Goal: Task Accomplishment & Management: Use online tool/utility

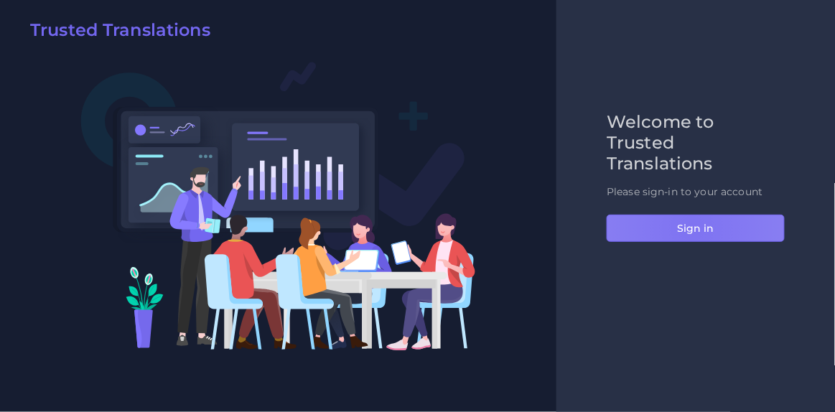
click at [691, 227] on button "Sign in" at bounding box center [695, 228] width 178 height 27
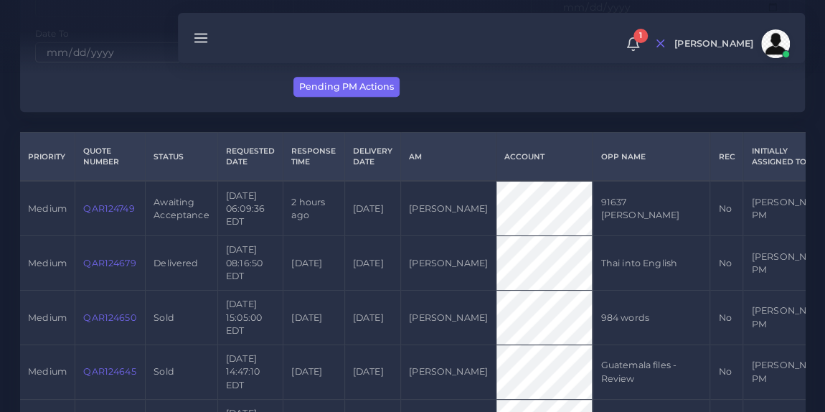
scroll to position [270, 0]
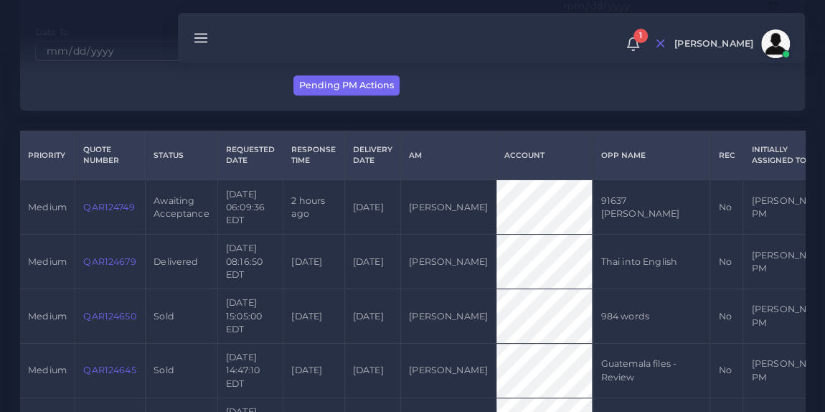
click at [111, 212] on link "QAR124749" at bounding box center [108, 207] width 51 height 11
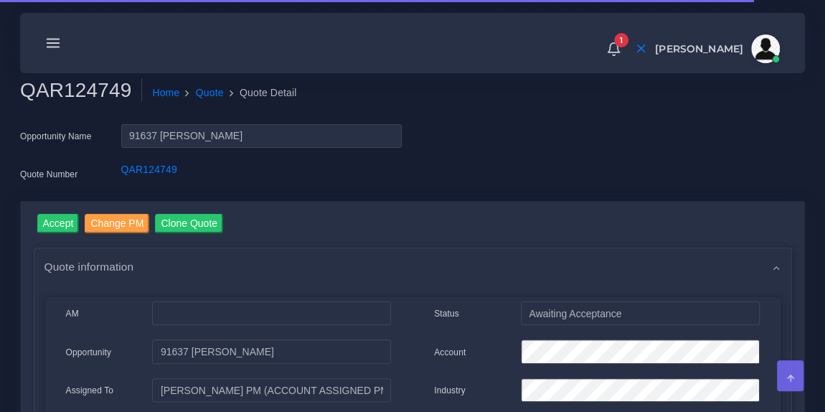
scroll to position [20, 0]
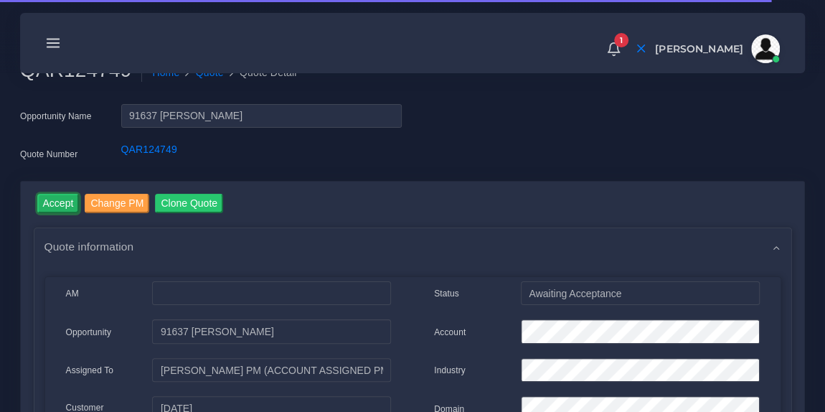
click at [69, 201] on input "Accept" at bounding box center [58, 203] width 42 height 19
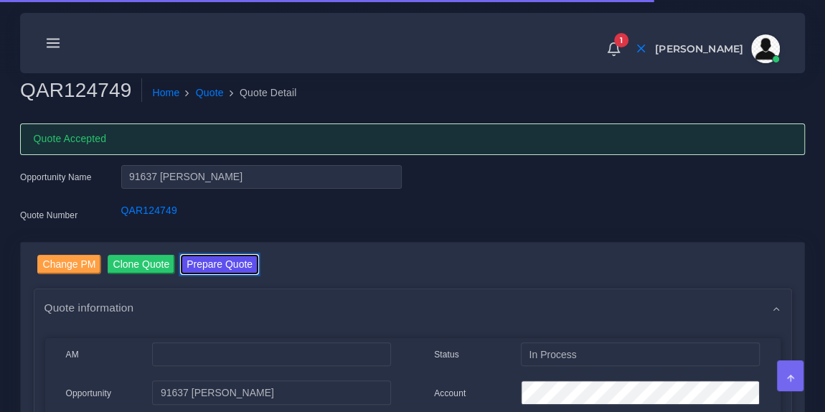
click at [230, 258] on button "Prepare Quote" at bounding box center [219, 264] width 77 height 19
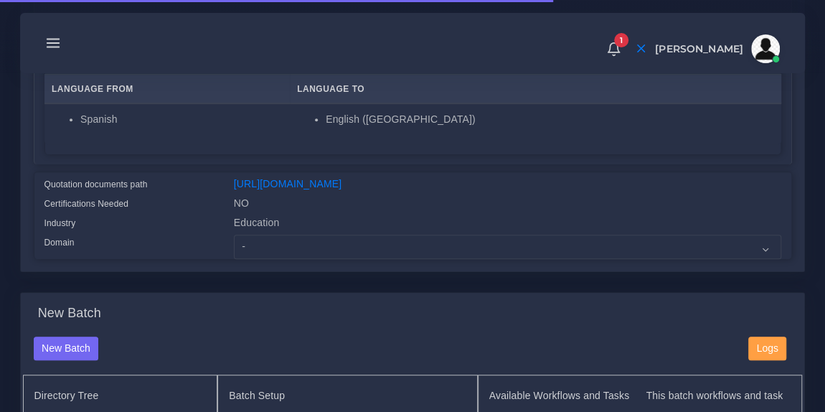
scroll to position [271, 0]
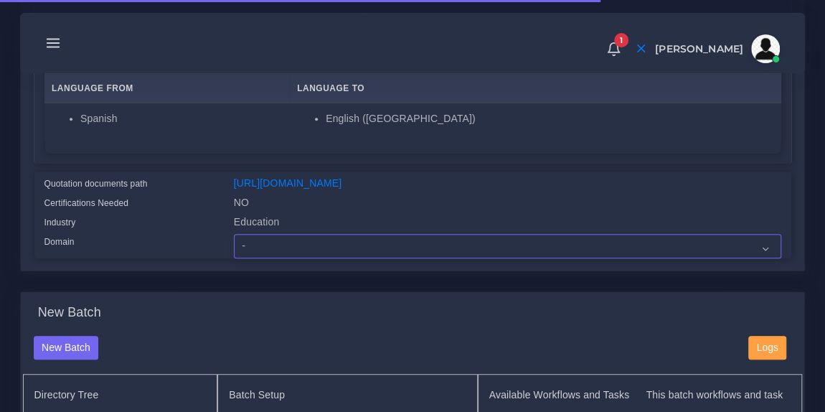
click at [351, 255] on select "- Advertising and Media Agriculture, Forestry and Fishing Architecture, Buildin…" at bounding box center [508, 246] width 548 height 24
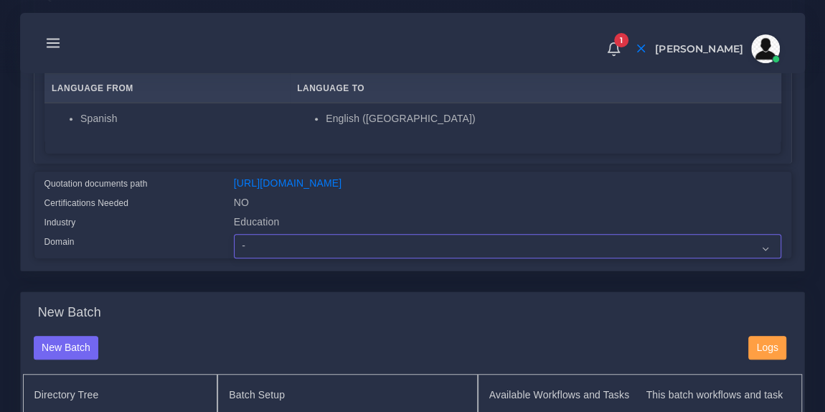
select select "Education"
click at [234, 243] on select "- Advertising and Media Agriculture, Forestry and Fishing Architecture, Buildin…" at bounding box center [508, 246] width 548 height 24
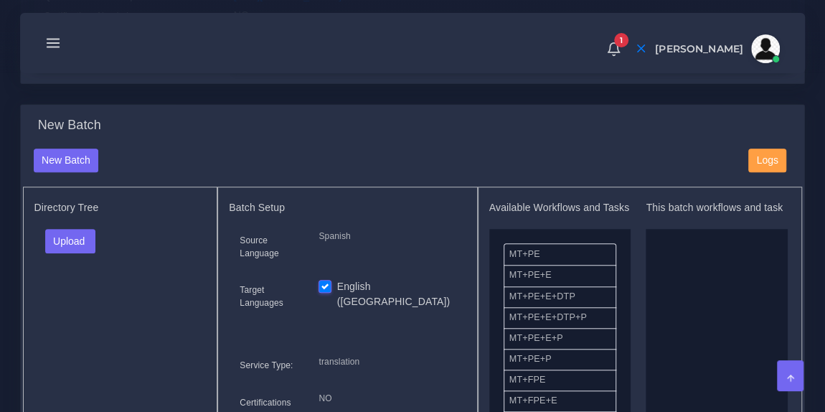
scroll to position [465, 0]
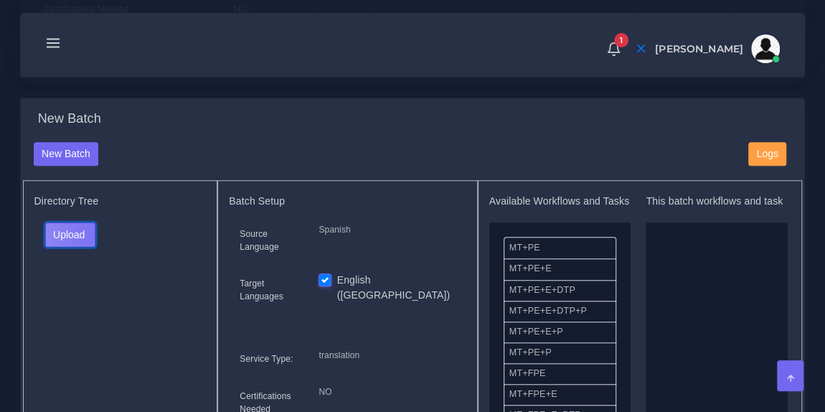
click at [88, 244] on button "Upload" at bounding box center [70, 234] width 51 height 24
click at [88, 297] on label "Files" at bounding box center [95, 288] width 99 height 18
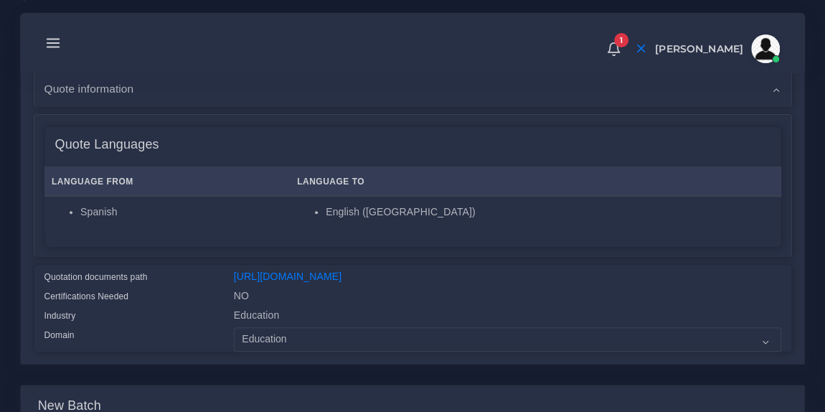
scroll to position [179, 0]
drag, startPoint x: 721, startPoint y: 292, endPoint x: 232, endPoint y: 276, distance: 488.9
click at [232, 276] on div "[URL][DOMAIN_NAME]" at bounding box center [507, 277] width 569 height 19
copy link "[URL][DOMAIN_NAME]"
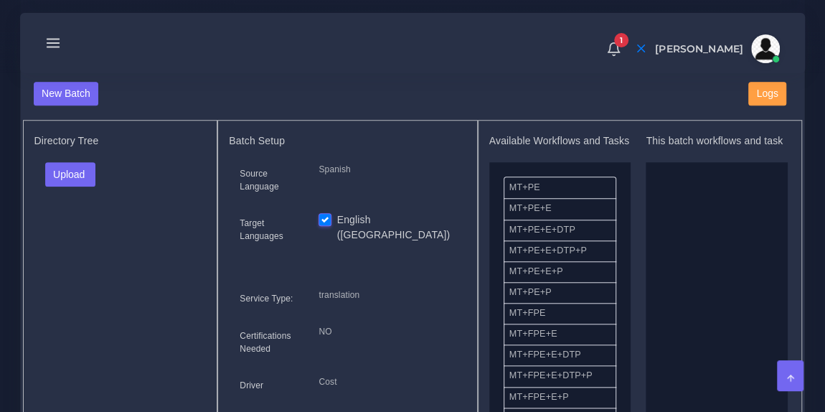
scroll to position [557, 0]
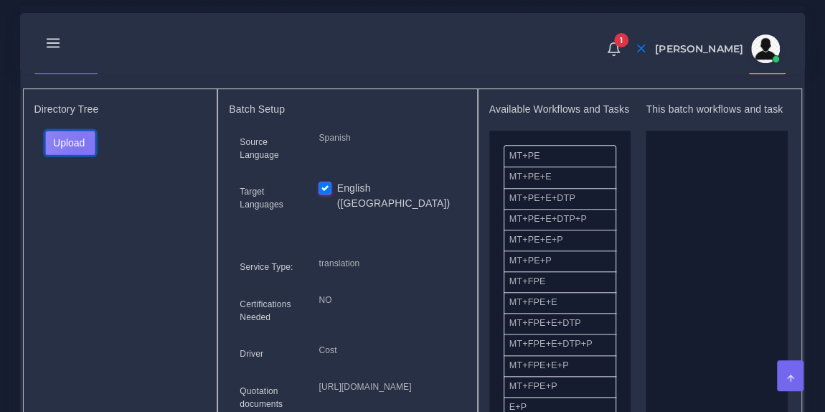
click at [80, 155] on button "Upload" at bounding box center [70, 143] width 51 height 24
click at [77, 202] on label "Files" at bounding box center [95, 196] width 99 height 18
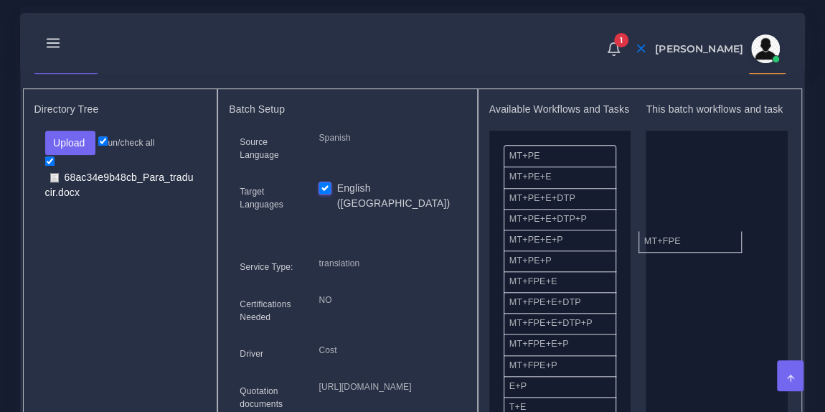
drag, startPoint x: 575, startPoint y: 299, endPoint x: 713, endPoint y: 246, distance: 147.0
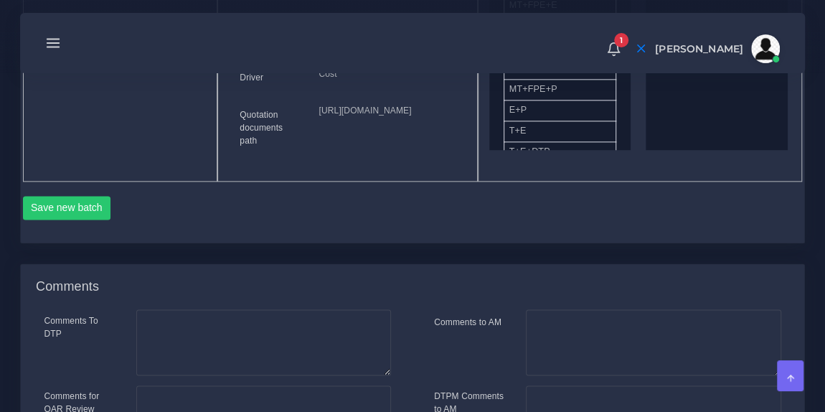
scroll to position [839, 0]
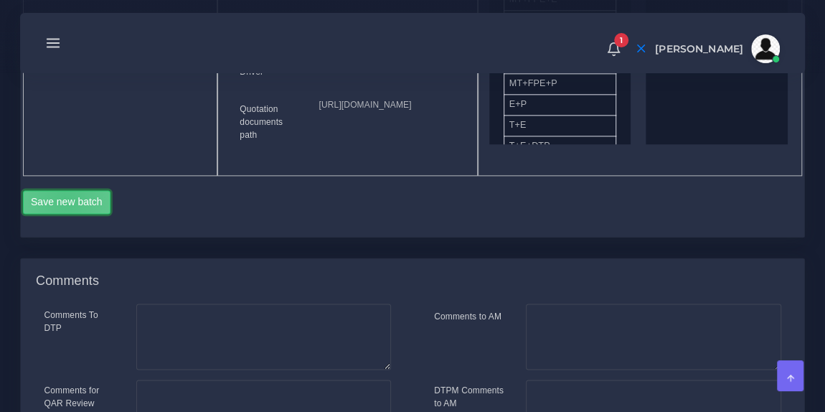
click at [65, 215] on button "Save new batch" at bounding box center [67, 202] width 88 height 24
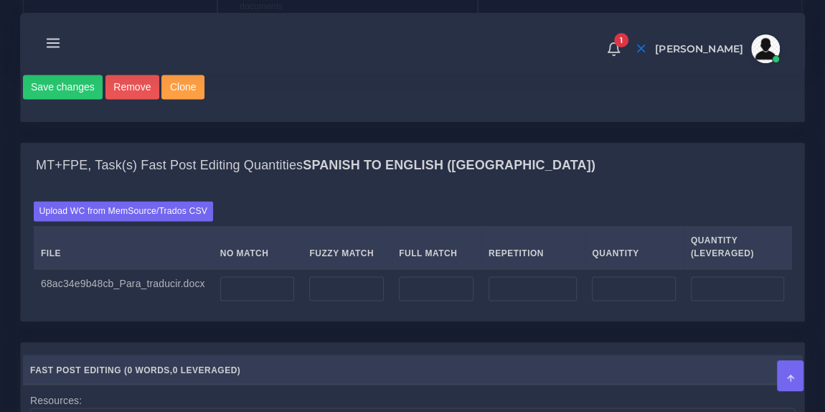
scroll to position [1040, 0]
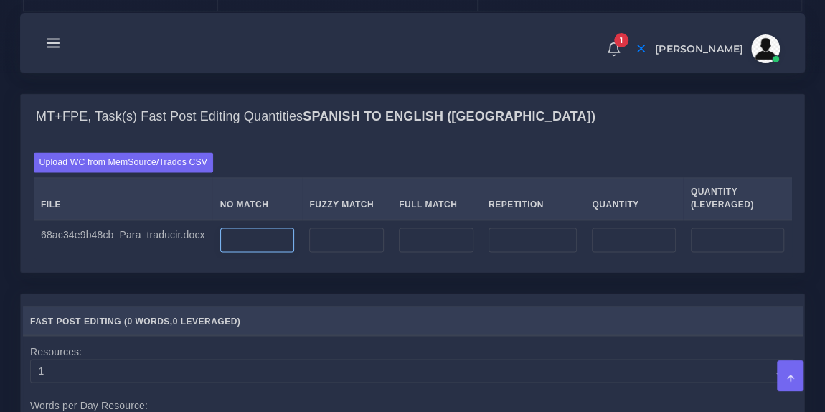
click at [260, 252] on input "number" at bounding box center [257, 239] width 75 height 24
type input "8318"
click at [281, 225] on div "Upload WC from MemSource/Trados CSV File No Match Fuzzy Match Full Match Repeti…" at bounding box center [413, 205] width 758 height 107
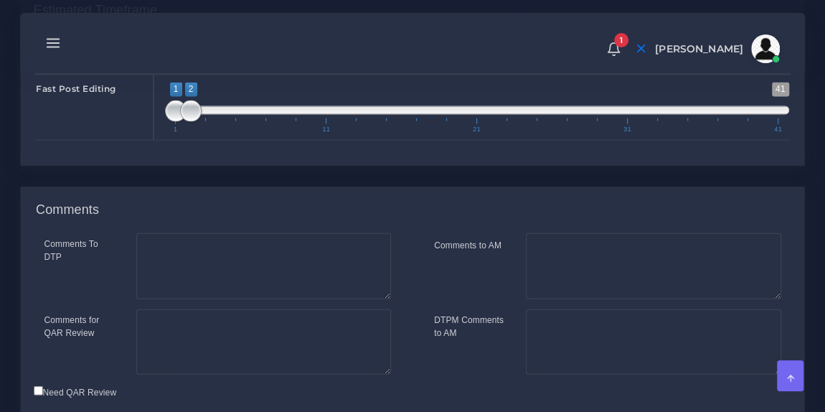
scroll to position [1524, 0]
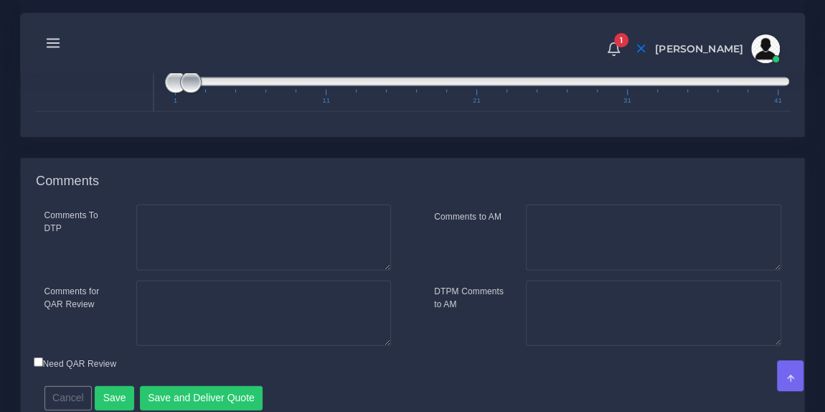
type input "1;3"
drag, startPoint x: 195, startPoint y: 153, endPoint x: 210, endPoint y: 154, distance: 14.4
click at [210, 93] on span at bounding box center [206, 83] width 22 height 22
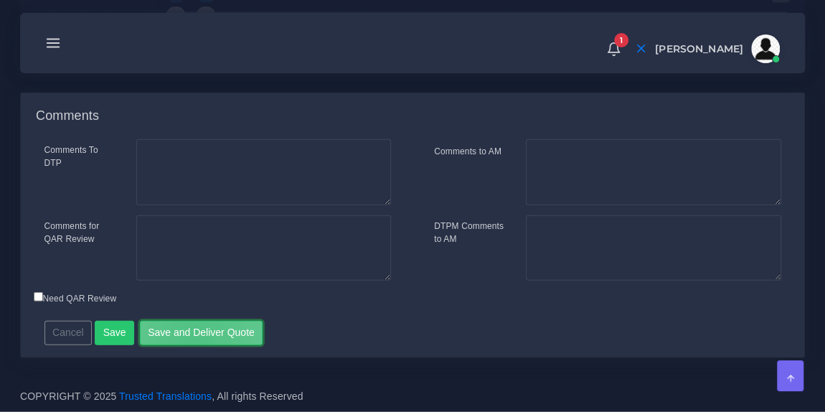
click at [189, 339] on button "Save and Deliver Quote" at bounding box center [201, 333] width 123 height 24
